Goal: Task Accomplishment & Management: Manage account settings

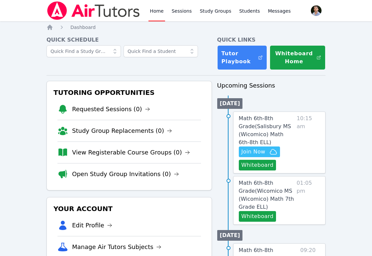
scroll to position [14, 0]
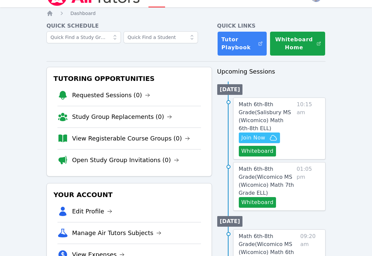
click at [270, 143] on div "Hidden Join Now Whiteboard" at bounding box center [267, 144] width 56 height 24
click at [270, 140] on icon "button" at bounding box center [274, 138] width 8 height 8
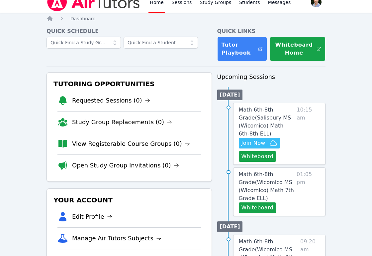
scroll to position [0, 0]
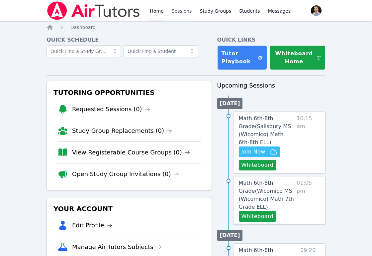
click at [188, 12] on link "Sessions" at bounding box center [182, 10] width 23 height 21
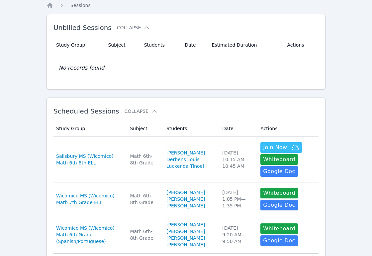
scroll to position [9, 0]
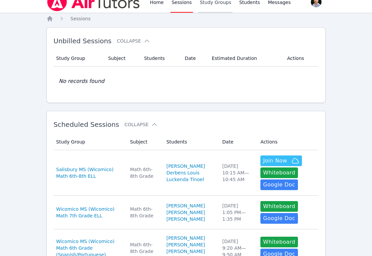
click at [211, 8] on link "Study Groups" at bounding box center [216, 1] width 34 height 21
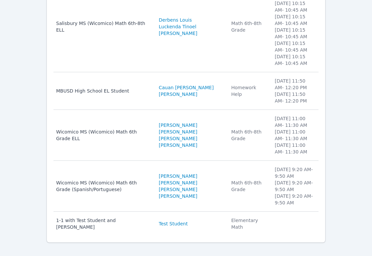
scroll to position [178, 0]
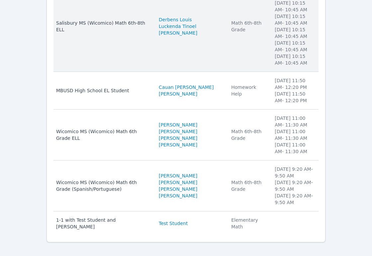
click at [201, 61] on td "Students Derbens Louis Luckenda Tinoel Paulo Gomes Silva" at bounding box center [191, 26] width 72 height 91
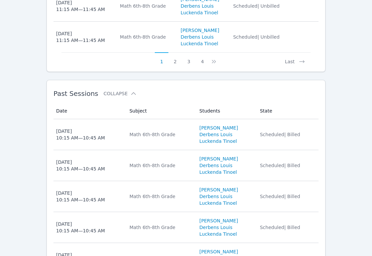
scroll to position [577, 0]
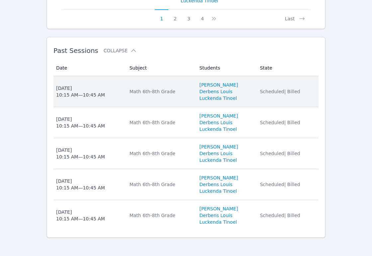
click at [300, 100] on td "State Scheduled | Billed" at bounding box center [287, 91] width 63 height 31
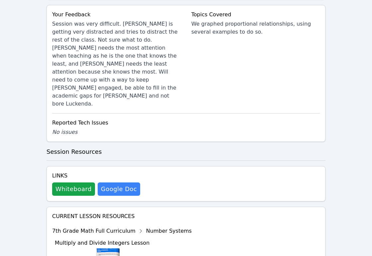
scroll to position [378, 0]
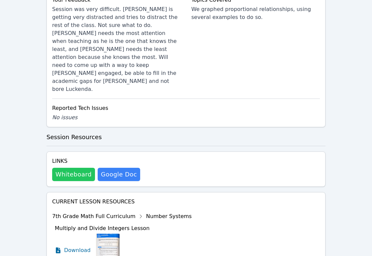
click at [71, 168] on button "Whiteboard" at bounding box center [73, 174] width 43 height 13
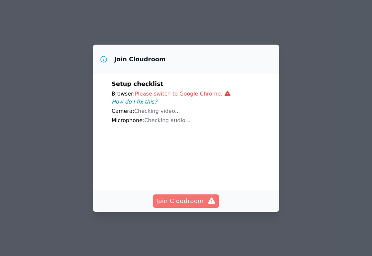
click at [179, 206] on span "Join Cloudroom" at bounding box center [187, 200] width 60 height 9
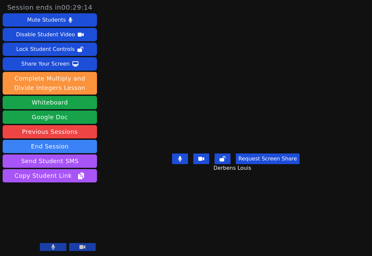
click at [86, 249] on button at bounding box center [82, 247] width 27 height 8
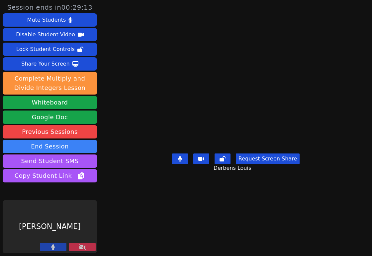
click at [58, 250] on button at bounding box center [53, 247] width 27 height 8
click at [68, 247] on div at bounding box center [68, 247] width 56 height 9
click at [77, 247] on button at bounding box center [82, 247] width 27 height 8
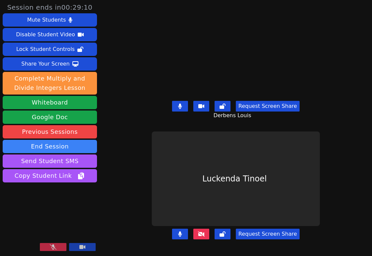
click at [56, 247] on icon at bounding box center [53, 246] width 7 height 5
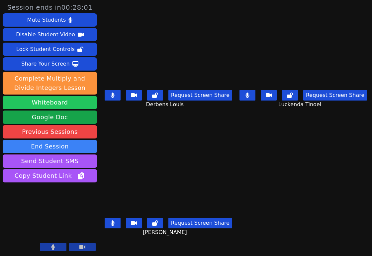
click at [73, 102] on button "Whiteboard" at bounding box center [50, 102] width 94 height 13
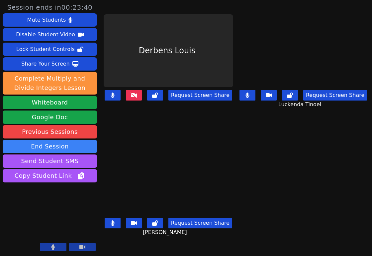
click at [306, 191] on main "Derbens Louis Request Screen Share Luckenda Tinoel Request Screen Share Luckend…" at bounding box center [236, 128] width 265 height 256
click at [118, 100] on button at bounding box center [113, 95] width 16 height 11
click at [117, 225] on button at bounding box center [113, 222] width 16 height 11
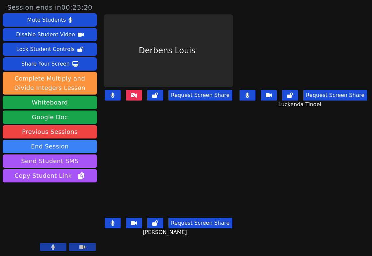
click at [248, 97] on button at bounding box center [248, 95] width 16 height 11
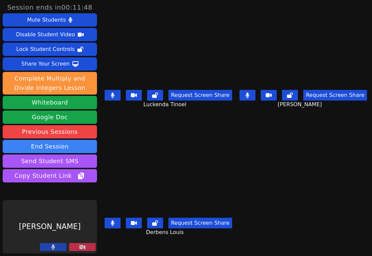
click at [88, 243] on button at bounding box center [82, 247] width 27 height 8
click at [88, 245] on button at bounding box center [82, 247] width 27 height 8
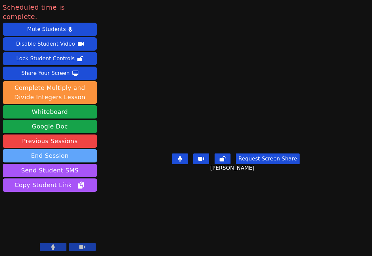
click at [75, 149] on button "End Session" at bounding box center [50, 155] width 94 height 13
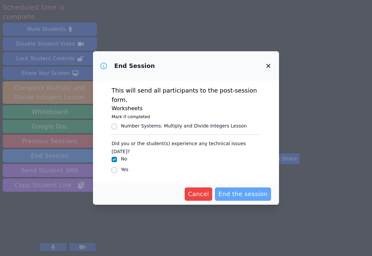
click at [247, 190] on span "End the session" at bounding box center [243, 193] width 50 height 9
click at [269, 70] on icon "button" at bounding box center [269, 66] width 8 height 8
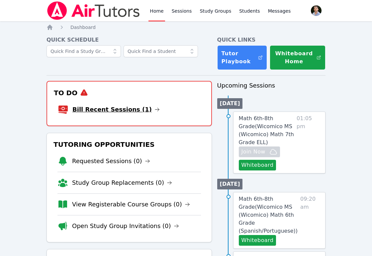
click at [126, 110] on link "Bill Recent Sessions (1)" at bounding box center [115, 109] width 87 height 9
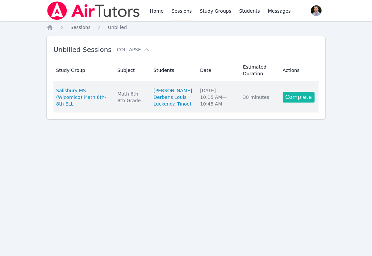
click at [287, 102] on link "Complete" at bounding box center [299, 97] width 32 height 11
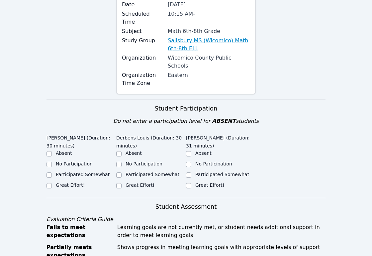
scroll to position [103, 0]
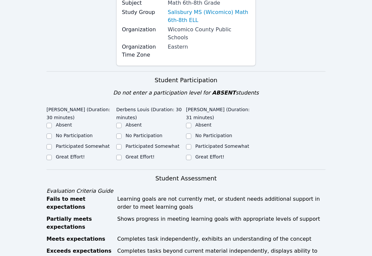
click at [211, 154] on label "Great Effort!" at bounding box center [210, 156] width 29 height 5
click at [192, 155] on input "Great Effort!" at bounding box center [188, 157] width 5 height 5
checkbox input "true"
click at [132, 154] on label "Great Effort!" at bounding box center [140, 156] width 29 height 5
click at [122, 155] on input "Great Effort!" at bounding box center [118, 157] width 5 height 5
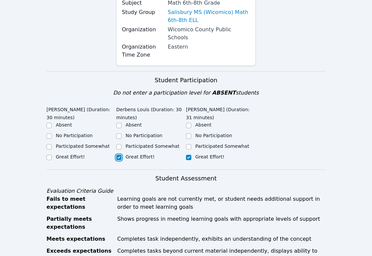
checkbox input "true"
click at [135, 143] on label "Participated Somewhat" at bounding box center [153, 145] width 54 height 5
click at [122, 144] on input "Participated Somewhat" at bounding box center [118, 146] width 5 height 5
checkbox input "true"
checkbox input "false"
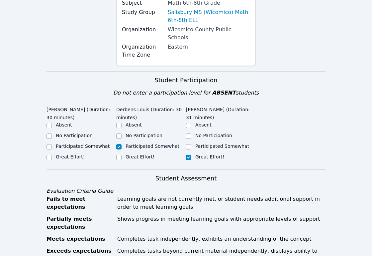
click at [74, 154] on label "Great Effort!" at bounding box center [70, 156] width 29 height 5
click at [52, 155] on input "Great Effort!" at bounding box center [49, 157] width 5 height 5
checkbox input "true"
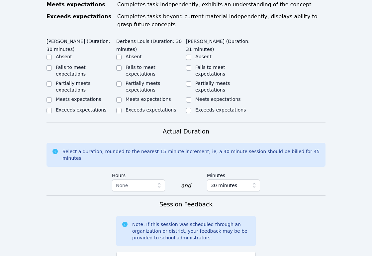
scroll to position [331, 0]
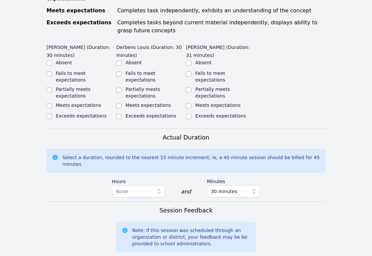
click at [135, 86] on label "Partially meets expectations" at bounding box center [143, 92] width 35 height 12
click at [122, 87] on input "Partially meets expectations" at bounding box center [118, 89] width 5 height 5
checkbox input "true"
click at [207, 102] on label "Meets expectations" at bounding box center [219, 104] width 46 height 5
click at [192, 103] on input "Meets expectations" at bounding box center [188, 105] width 5 height 5
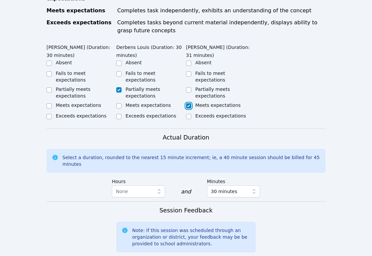
checkbox input "true"
click at [58, 102] on label "Meets expectations" at bounding box center [79, 104] width 46 height 5
click at [52, 103] on input "Meets expectations" at bounding box center [49, 105] width 5 height 5
checkbox input "true"
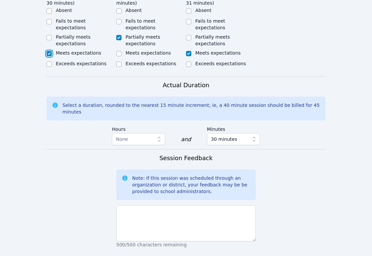
scroll to position [480, 0]
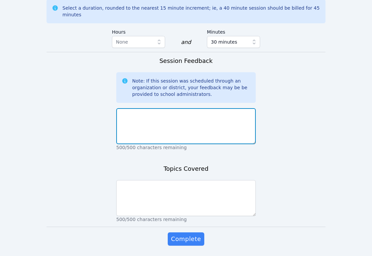
click at [178, 109] on textarea at bounding box center [186, 126] width 140 height 36
type textarea "Session went better."
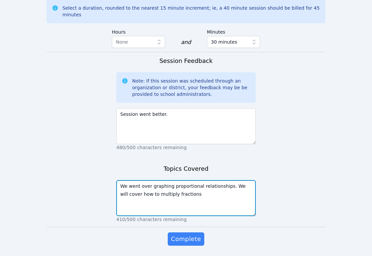
click at [168, 180] on textarea "We went over graphing proportional relationships. We will cover how to multiply…" at bounding box center [186, 198] width 140 height 36
click at [218, 180] on textarea "We went over graphing proportional relationships. We will cover how to multiply…" at bounding box center [186, 198] width 140 height 36
type textarea "We went over graphing proportional relationships. We will cover how to multiply…"
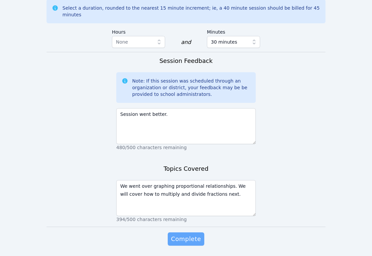
click at [182, 234] on span "Complete" at bounding box center [186, 238] width 30 height 9
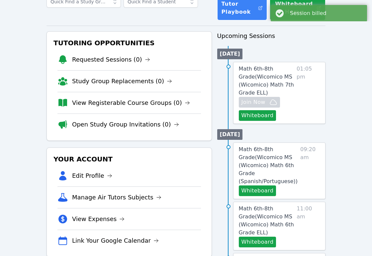
scroll to position [96, 0]
